Goal: Information Seeking & Learning: Find specific fact

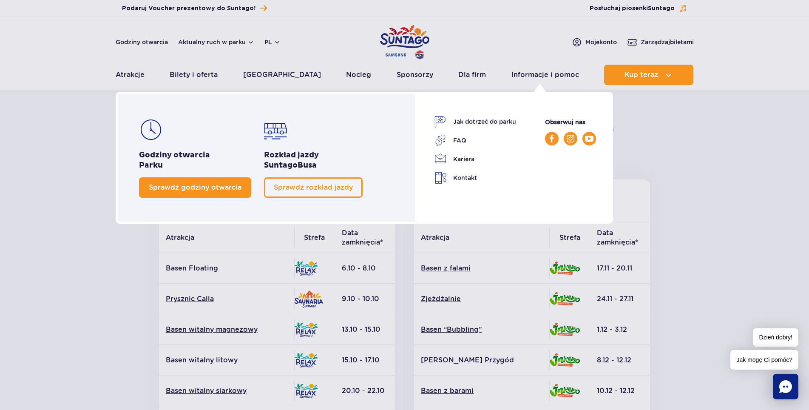
click at [196, 187] on span "Sprawdź godziny otwarcia" at bounding box center [195, 187] width 93 height 8
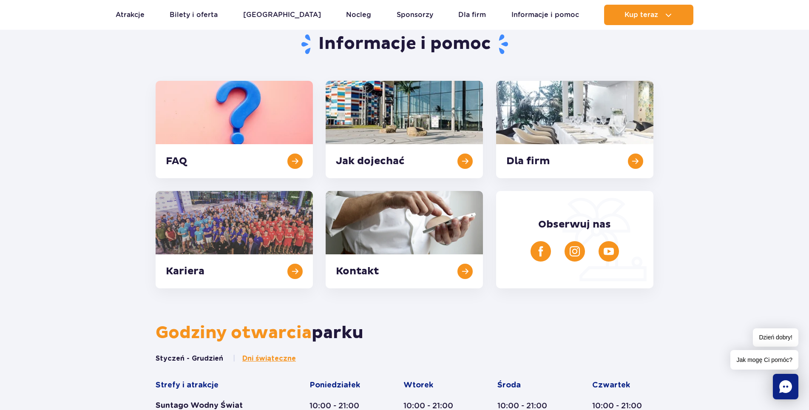
scroll to position [123, 0]
